Goal: Task Accomplishment & Management: Manage account settings

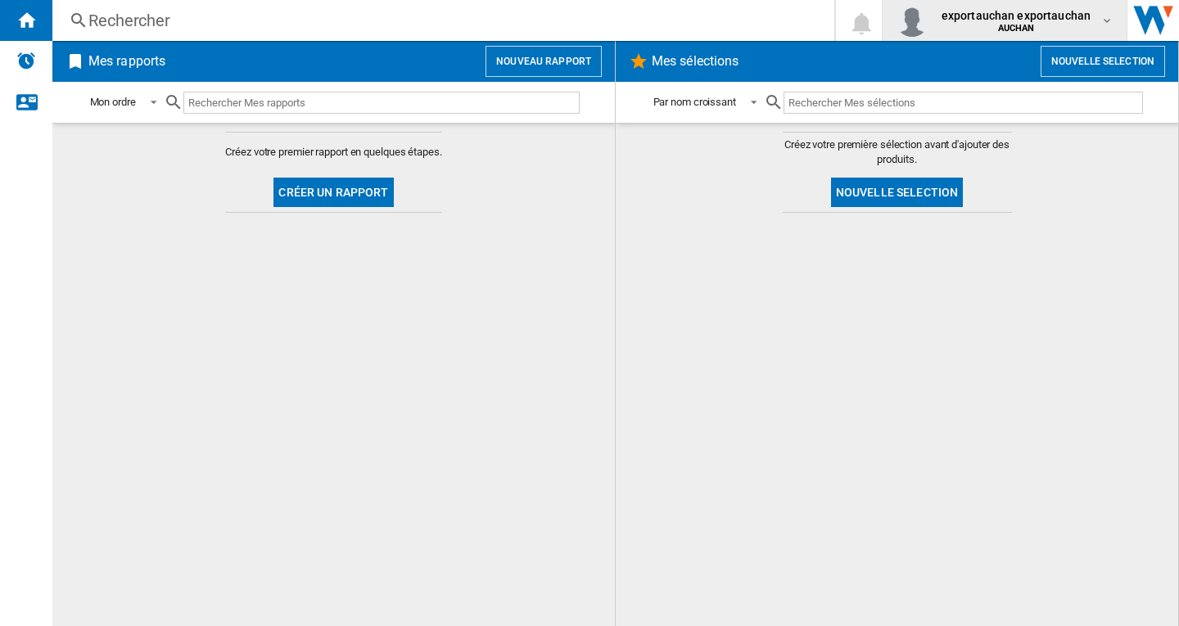
click at [1061, 22] on span "exportauchan exportauchan" at bounding box center [1017, 15] width 150 height 16
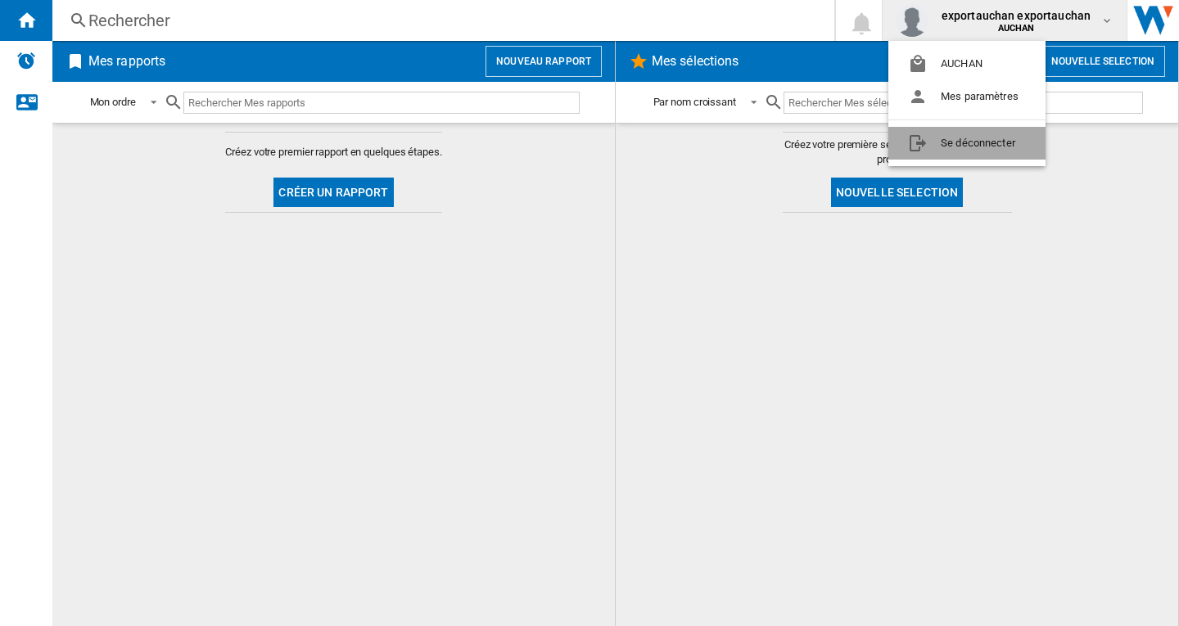
click at [1000, 142] on button "Se déconnecter" at bounding box center [966, 143] width 157 height 33
